Goal: Task Accomplishment & Management: Use online tool/utility

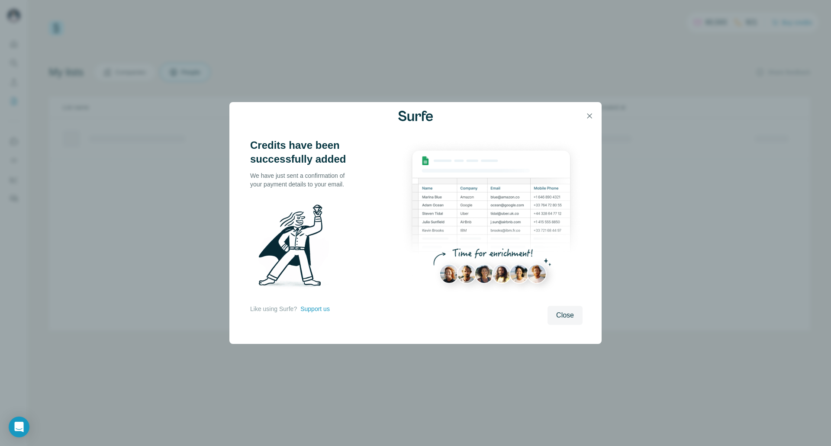
click at [561, 312] on span "Close" at bounding box center [565, 315] width 18 height 10
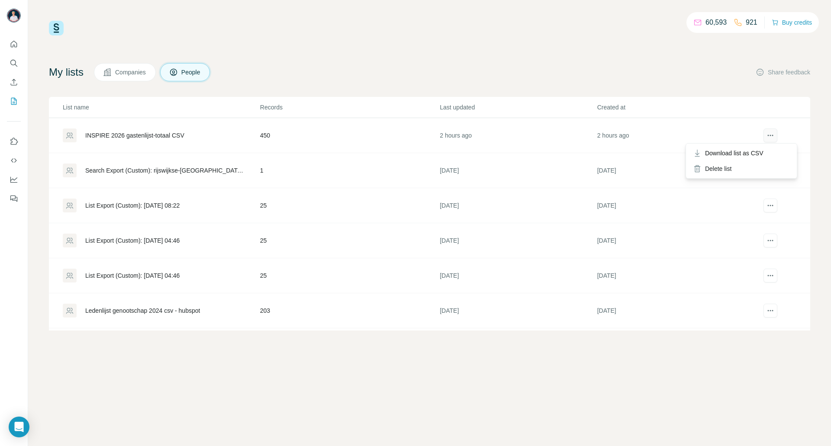
click at [766, 134] on icon "actions" at bounding box center [770, 135] width 9 height 9
click at [496, 48] on div "60,593 921 Buy credits My lists Companies People Share feedback List name Recor…" at bounding box center [429, 176] width 761 height 310
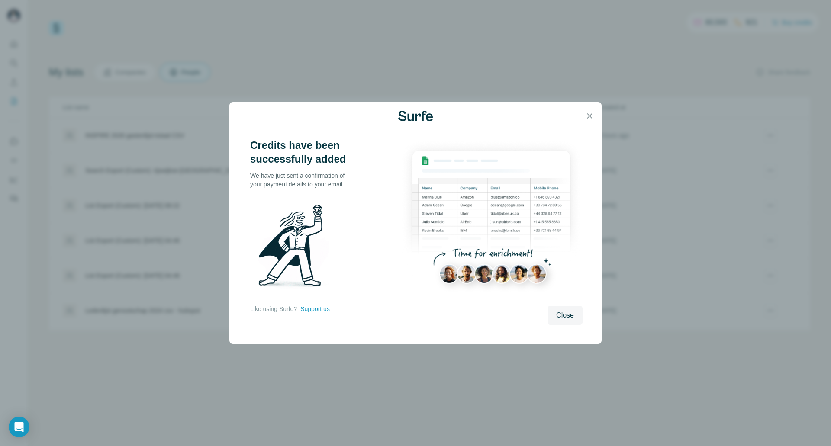
click at [434, 48] on div "Credits have been successfully added We have just sent a confirmation of your p…" at bounding box center [415, 223] width 831 height 446
click at [591, 117] on icon "button" at bounding box center [589, 116] width 9 height 9
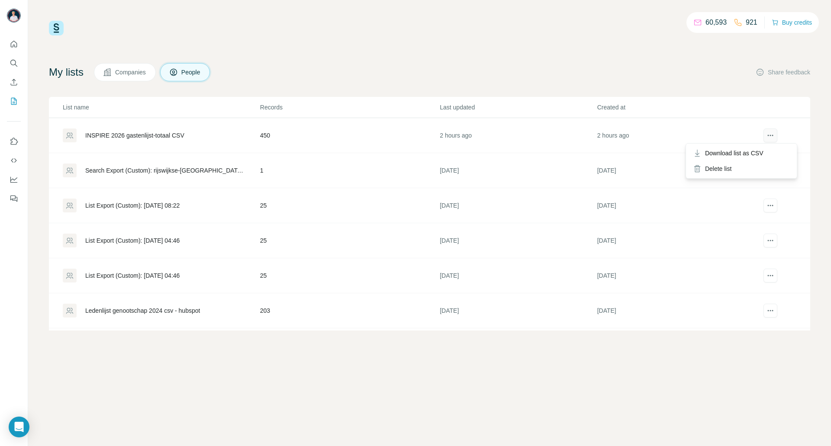
click at [766, 137] on icon "actions" at bounding box center [770, 135] width 9 height 9
click at [657, 64] on div "My lists Companies People Share feedback" at bounding box center [429, 72] width 761 height 18
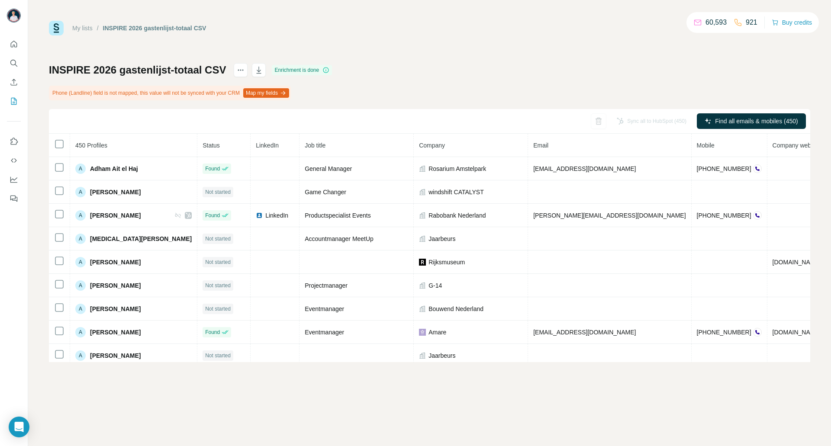
click at [638, 123] on div "Sync all to HubSpot (450)" at bounding box center [651, 121] width 82 height 16
click at [660, 122] on div "Sync all to HubSpot (450)" at bounding box center [651, 121] width 82 height 16
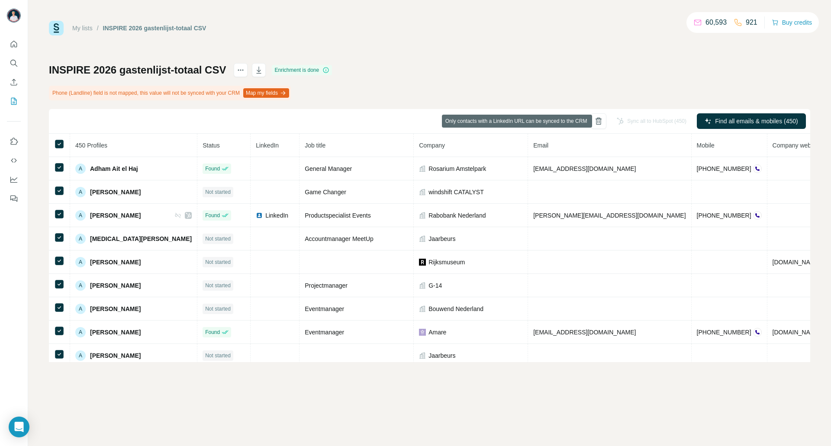
click at [658, 119] on div "Sync all to HubSpot (450)" at bounding box center [651, 121] width 82 height 16
click at [659, 61] on div "My lists / INSPIRE 2026 gastenlijst-totaal CSV 60,593 921 Buy credits INSPIRE 2…" at bounding box center [429, 191] width 761 height 341
click at [705, 24] on p "60,593" at bounding box center [715, 22] width 21 height 10
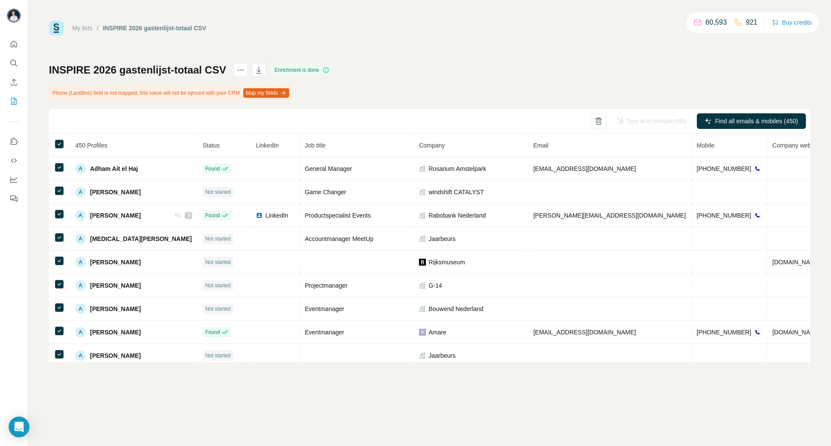
drag, startPoint x: 725, startPoint y: 48, endPoint x: 729, endPoint y: 51, distance: 5.0
click at [726, 48] on div "My lists / INSPIRE 2026 gastenlijst-totaal CSV 60,593 921 Buy credits INSPIRE 2…" at bounding box center [429, 191] width 761 height 341
click at [58, 148] on div at bounding box center [59, 144] width 10 height 10
click at [202, 143] on span "Status" at bounding box center [210, 145] width 17 height 7
click at [202, 147] on span "Status" at bounding box center [210, 145] width 17 height 7
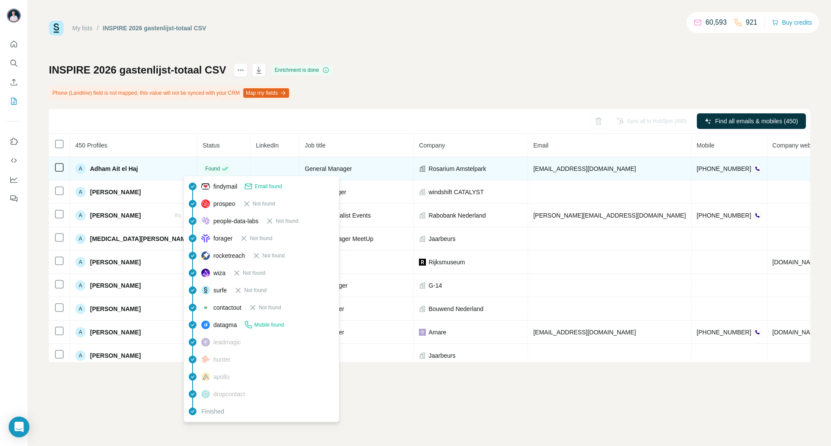
click at [205, 167] on span "Found" at bounding box center [212, 169] width 15 height 8
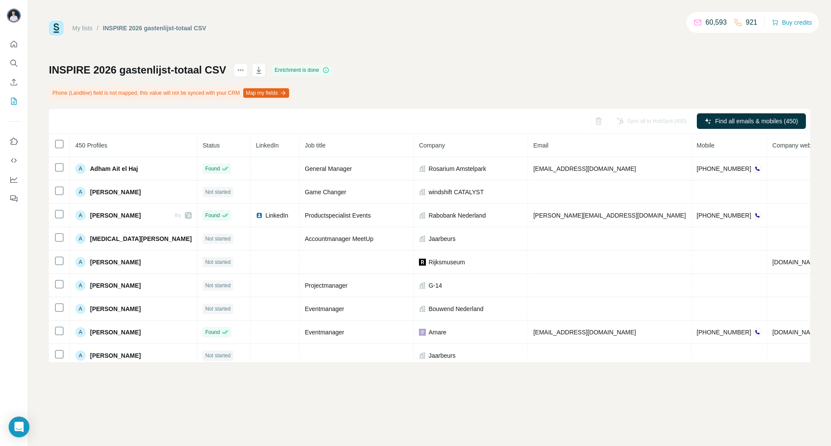
click at [202, 148] on span "Status" at bounding box center [210, 145] width 17 height 7
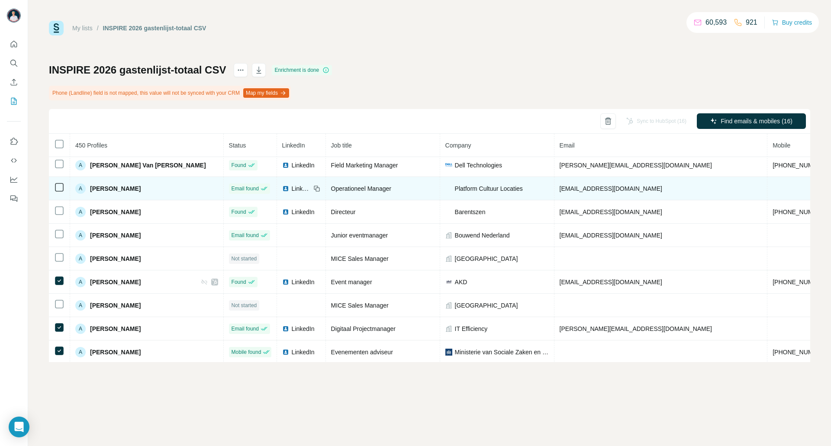
scroll to position [318, 0]
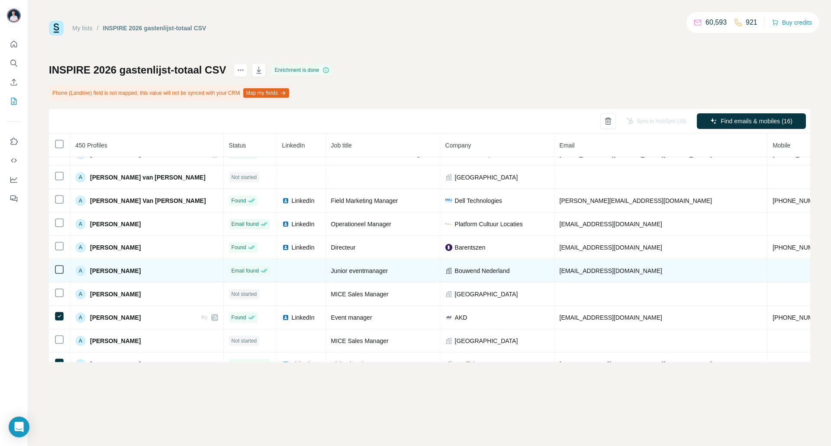
click at [55, 268] on div at bounding box center [59, 269] width 10 height 10
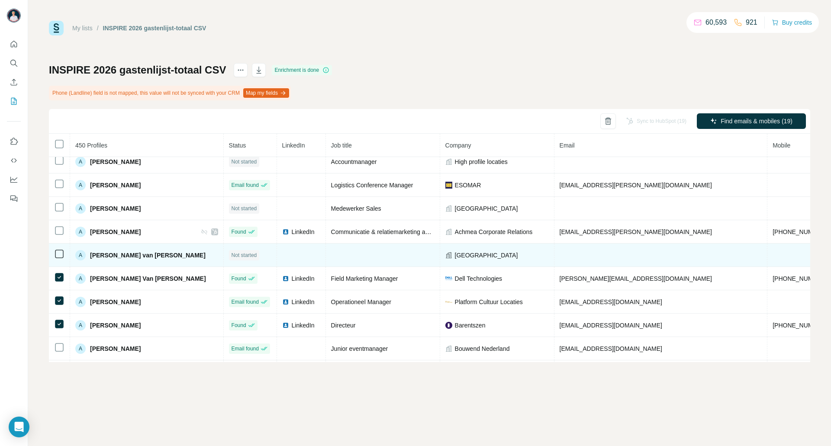
scroll to position [232, 0]
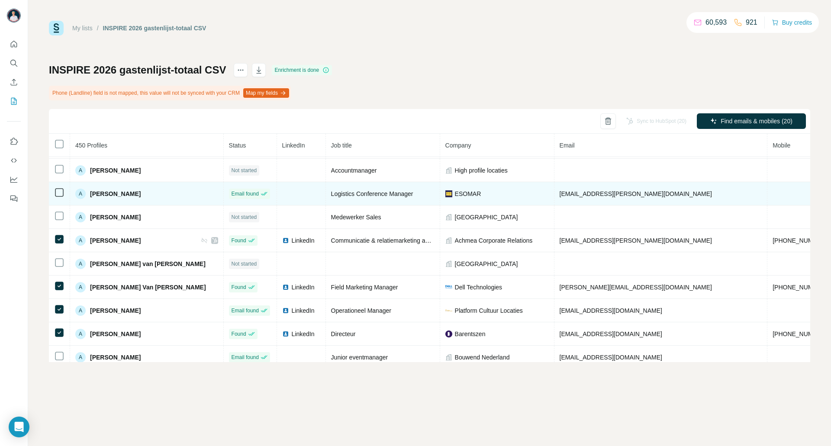
drag, startPoint x: 55, startPoint y: 268, endPoint x: 80, endPoint y: 201, distance: 71.6
click at [64, 192] on div at bounding box center [59, 192] width 10 height 10
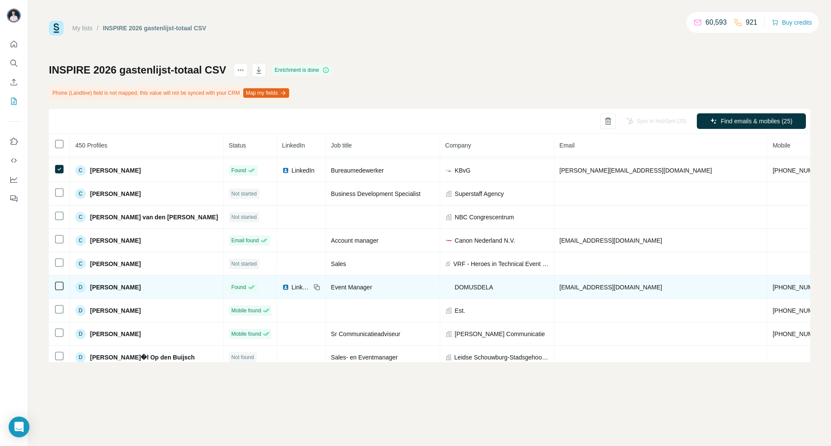
scroll to position [1331, 0]
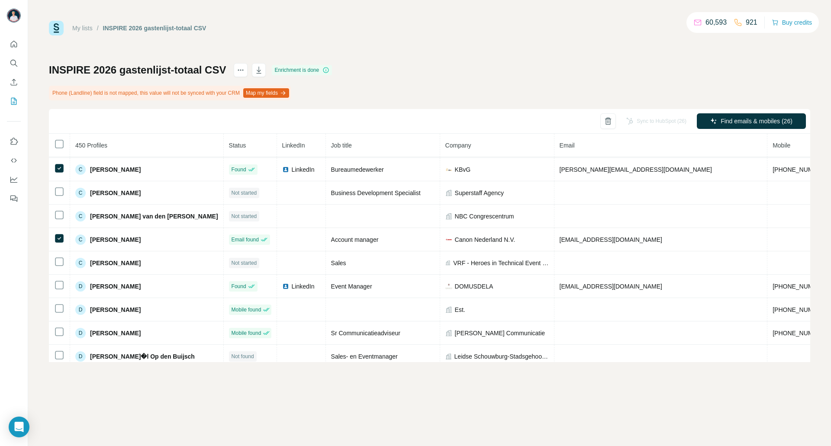
click at [662, 127] on div "Sync to HubSpot (26)" at bounding box center [656, 121] width 72 height 16
click at [661, 122] on div "Sync to HubSpot (26)" at bounding box center [656, 121] width 72 height 16
drag, startPoint x: 649, startPoint y: 83, endPoint x: 645, endPoint y: 84, distance: 4.8
click at [649, 82] on div "INSPIRE 2026 gastenlijst-totaal CSV Enrichment is done Phone (Landline) field i…" at bounding box center [429, 212] width 761 height 299
drag, startPoint x: 642, startPoint y: 121, endPoint x: 670, endPoint y: 119, distance: 28.6
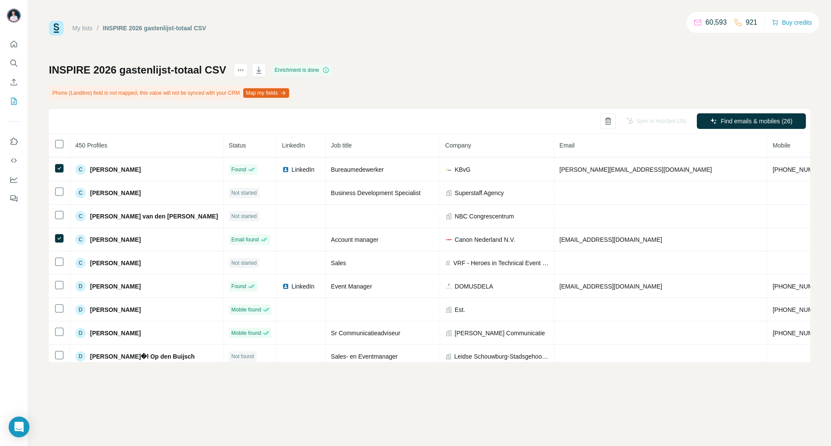
click at [670, 119] on div "Sync to HubSpot (26)" at bounding box center [656, 121] width 72 height 16
click at [674, 86] on div "INSPIRE 2026 gastenlijst-totaal CSV Enrichment is done Phone (Landline) field i…" at bounding box center [429, 212] width 761 height 299
click at [651, 123] on div "Sync all to HubSpot (450)" at bounding box center [651, 121] width 82 height 16
click at [645, 121] on div "Sync to HubSpot (1)" at bounding box center [657, 121] width 69 height 16
click at [11, 44] on icon "Quick start" at bounding box center [14, 44] width 6 height 6
